Goal: Task Accomplishment & Management: Manage account settings

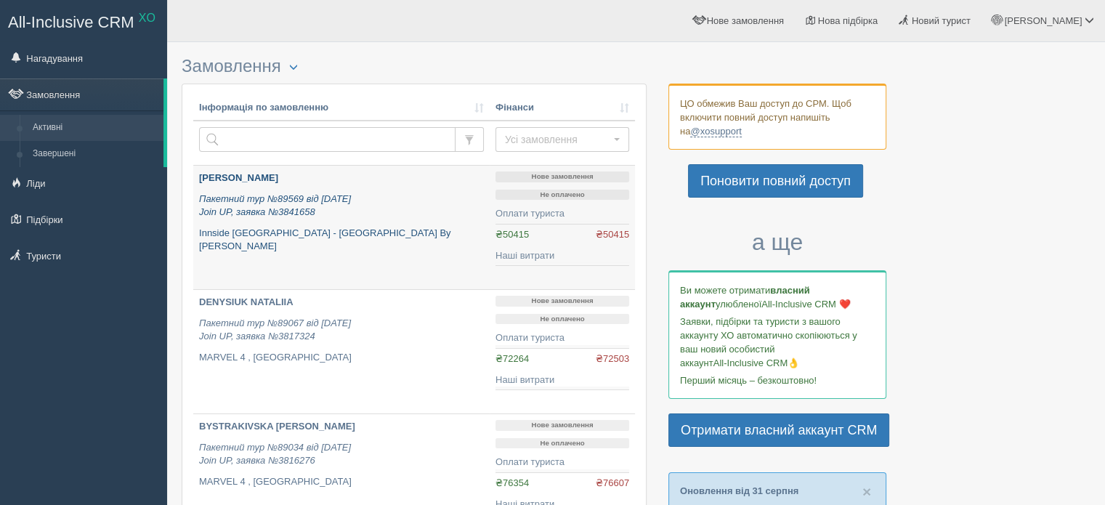
click at [378, 239] on p "Innside [GEOGRAPHIC_DATA] - [GEOGRAPHIC_DATA] By [PERSON_NAME]" at bounding box center [341, 240] width 285 height 27
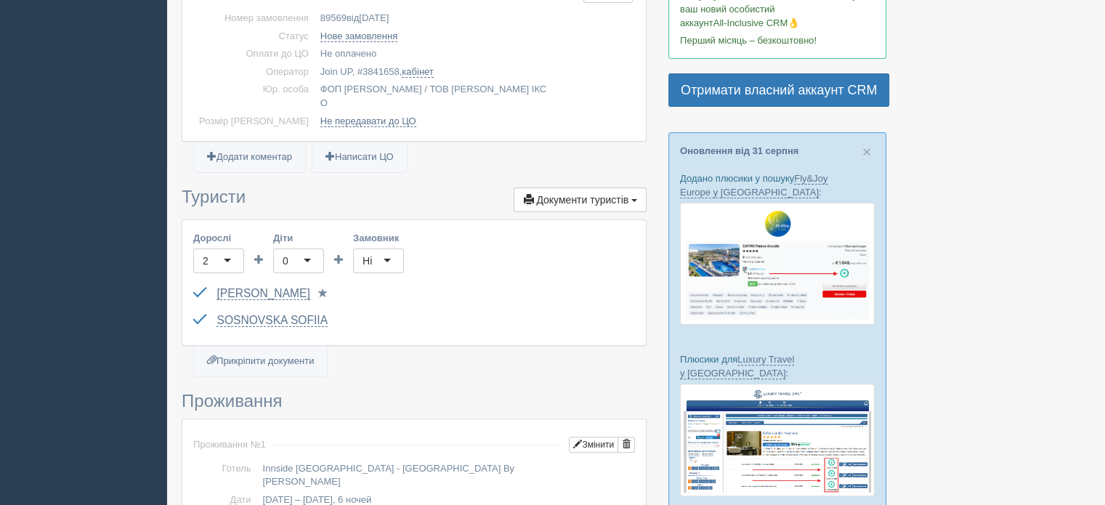
scroll to position [224, 0]
